Goal: Information Seeking & Learning: Learn about a topic

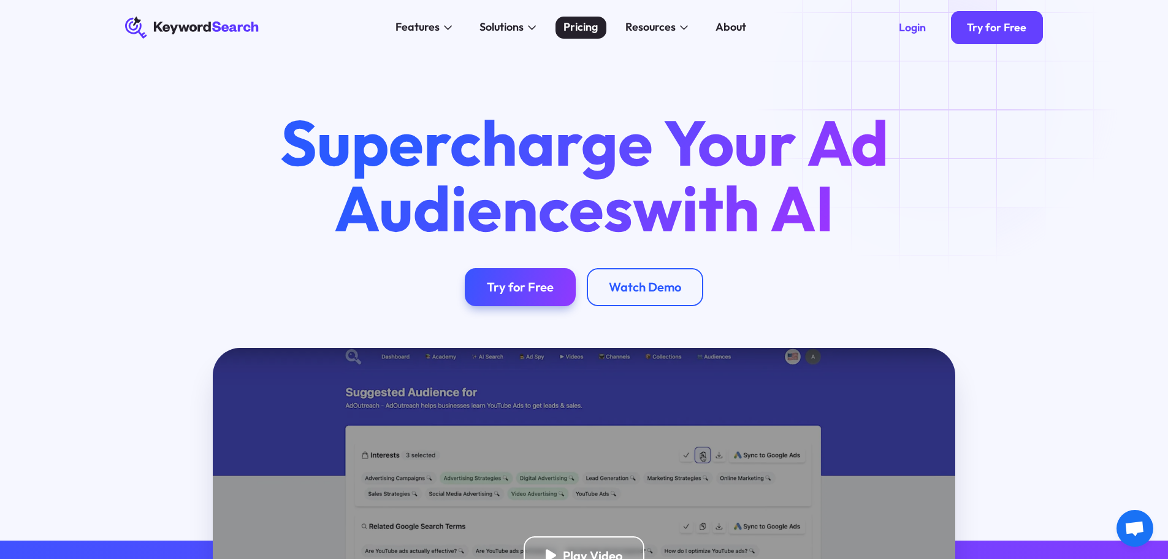
click at [583, 28] on div "Pricing" at bounding box center [581, 27] width 34 height 17
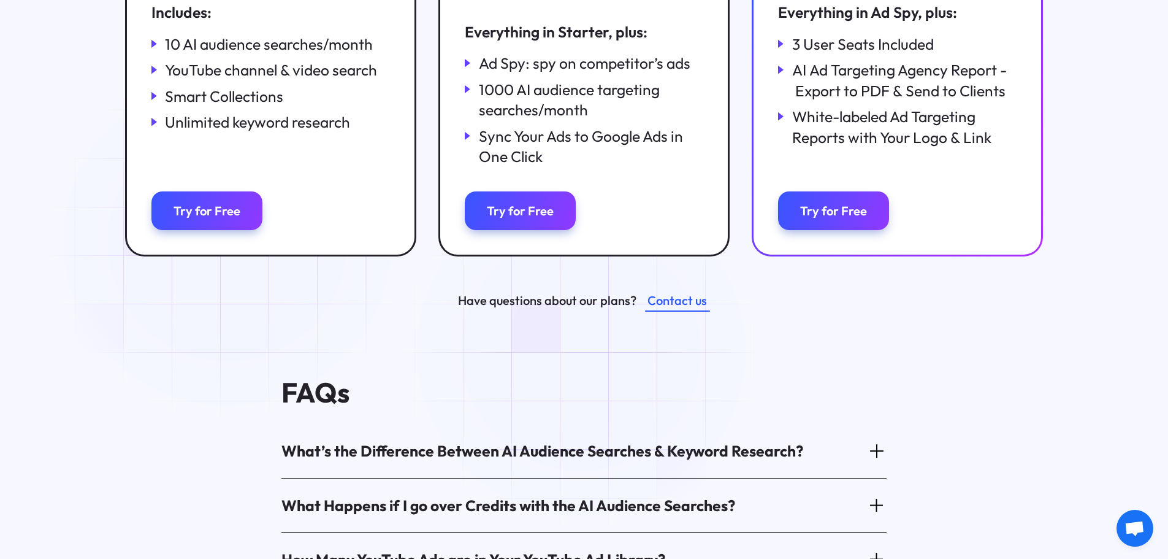
scroll to position [674, 0]
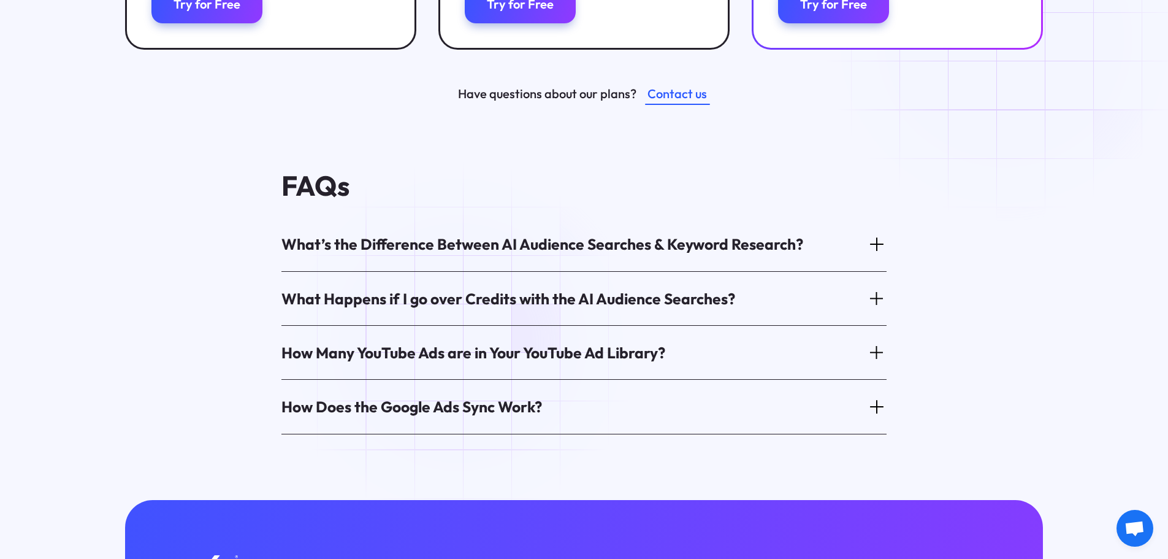
click at [462, 343] on div "How Many YouTube Ads are in Your YouTube Ad Library?" at bounding box center [473, 352] width 384 height 21
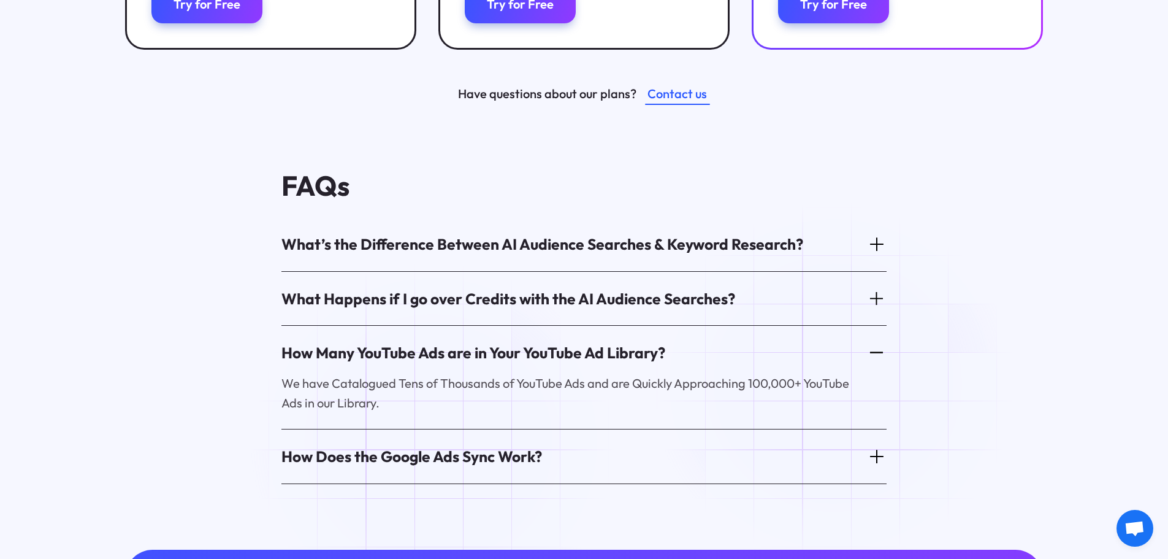
click at [436, 446] on div "How Does the Google Ads Sync Work?" at bounding box center [411, 456] width 261 height 21
